Goal: Information Seeking & Learning: Learn about a topic

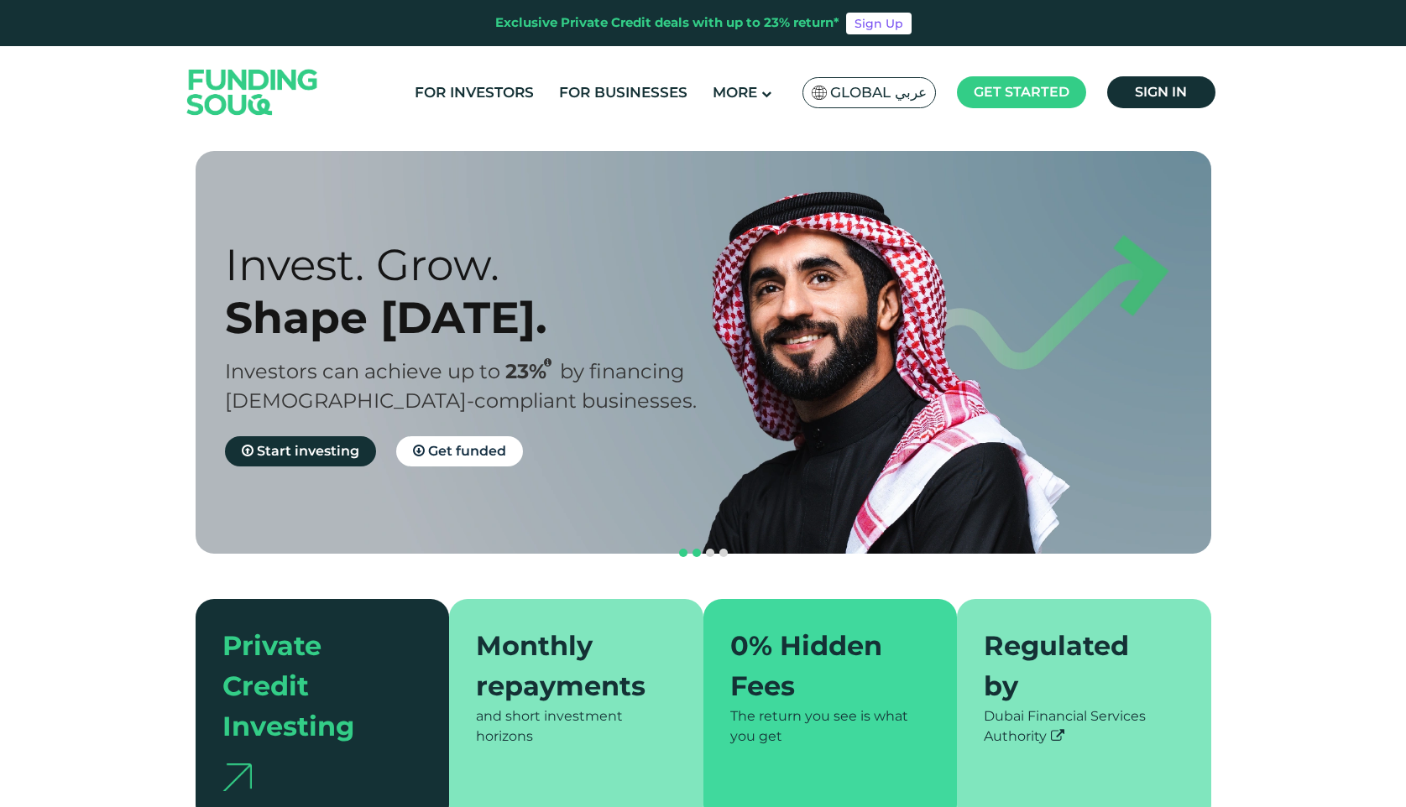
click at [698, 549] on span "navigation" at bounding box center [696, 553] width 8 height 8
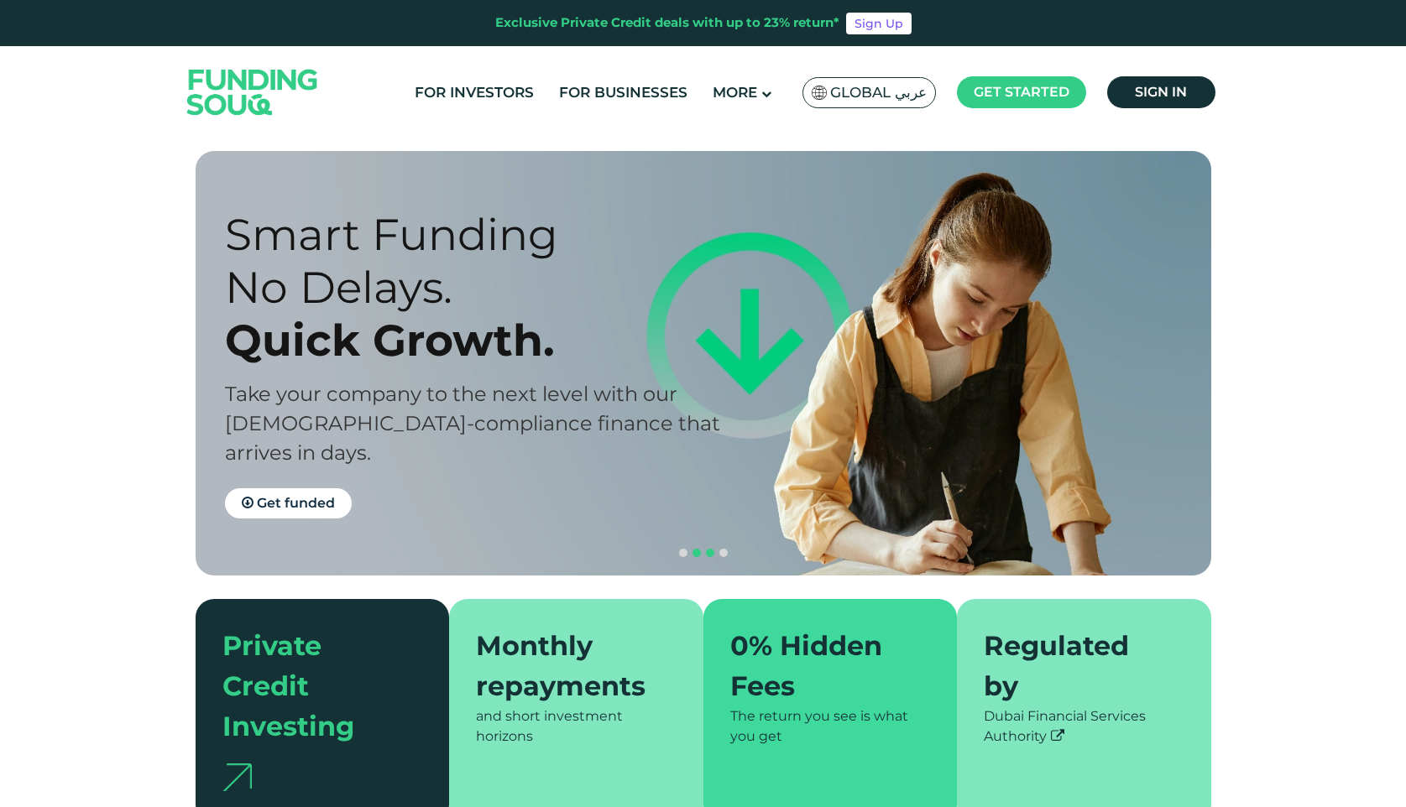
click at [711, 549] on span "navigation" at bounding box center [710, 553] width 8 height 8
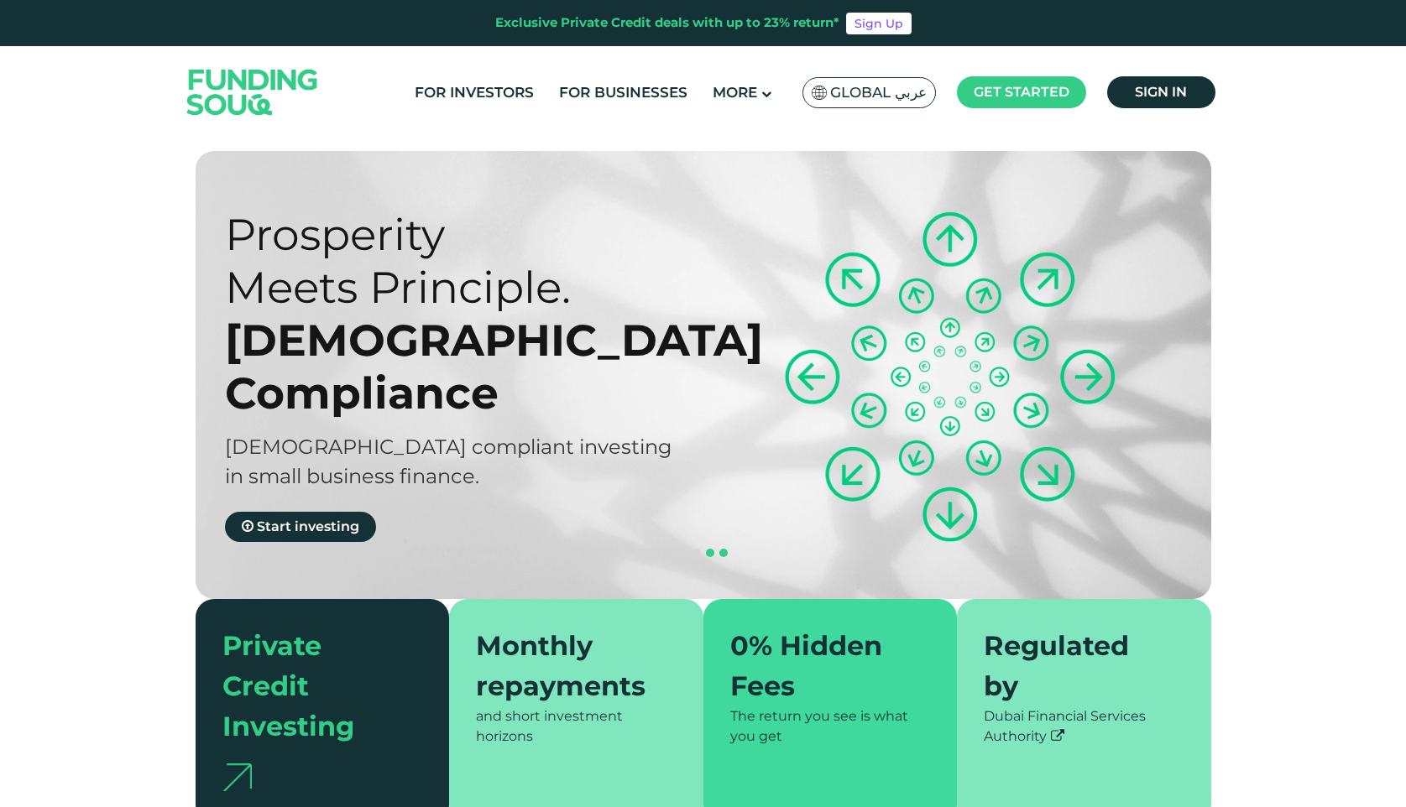
click at [725, 549] on span "navigation" at bounding box center [723, 553] width 8 height 8
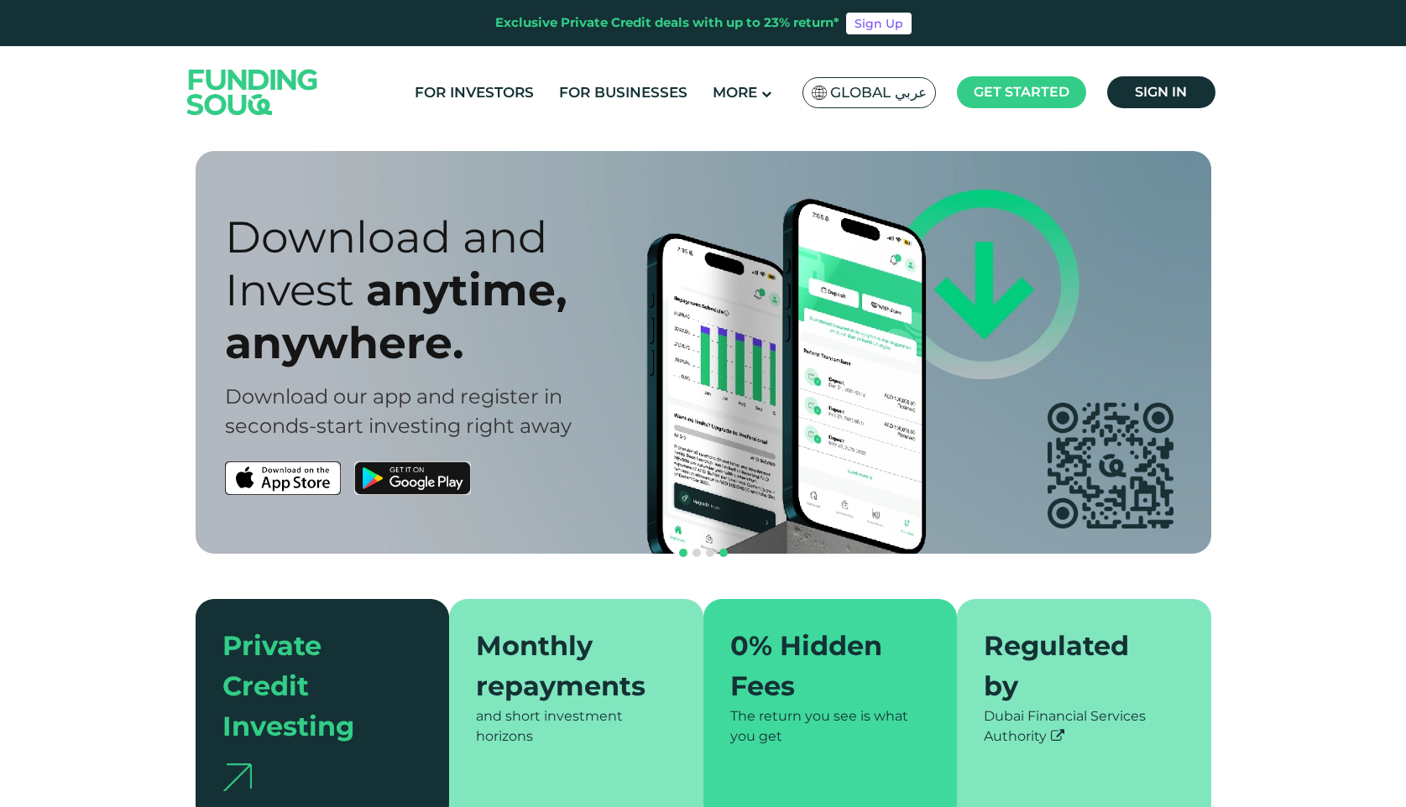
click at [686, 549] on span "navigation" at bounding box center [683, 553] width 8 height 8
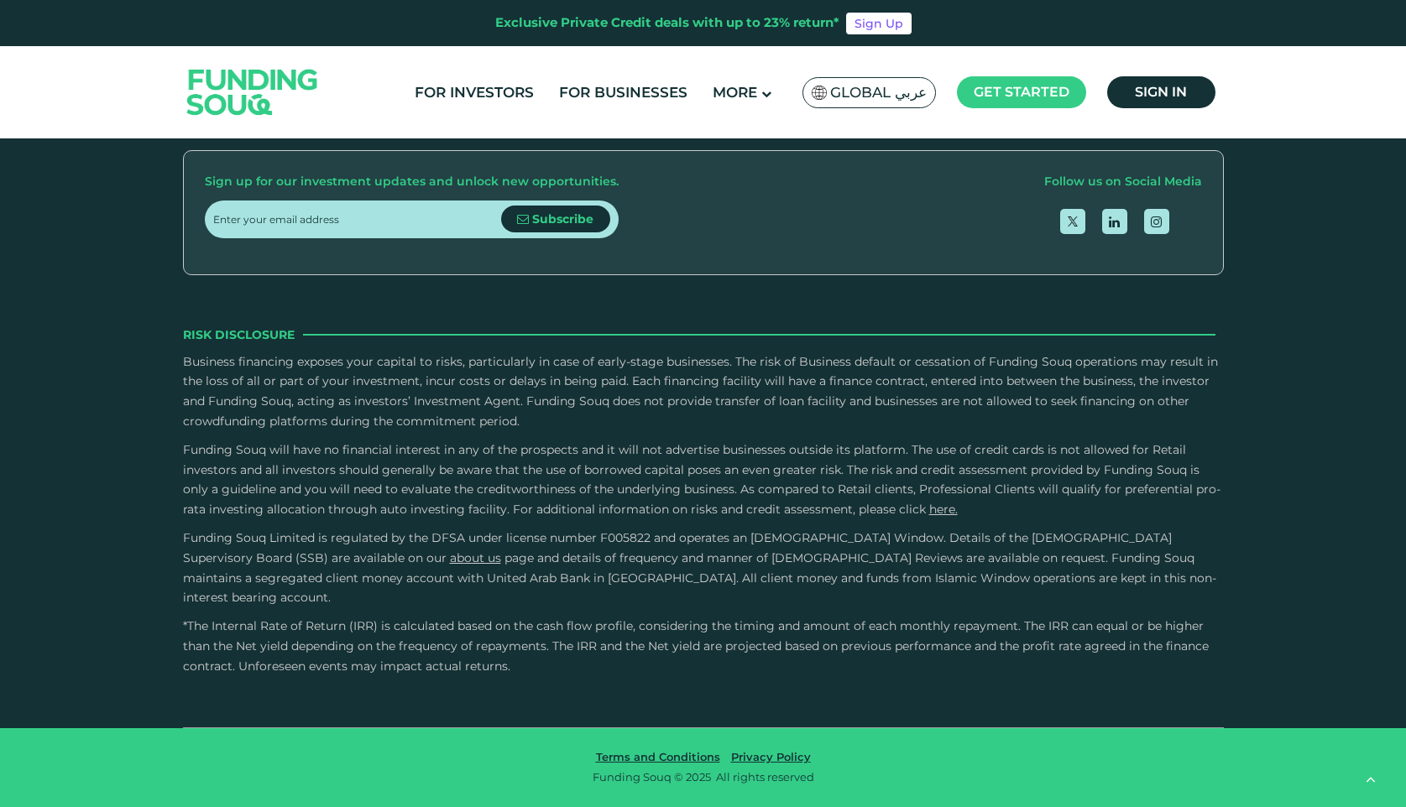
type tc-range-slider "4"
